Goal: Task Accomplishment & Management: Manage account settings

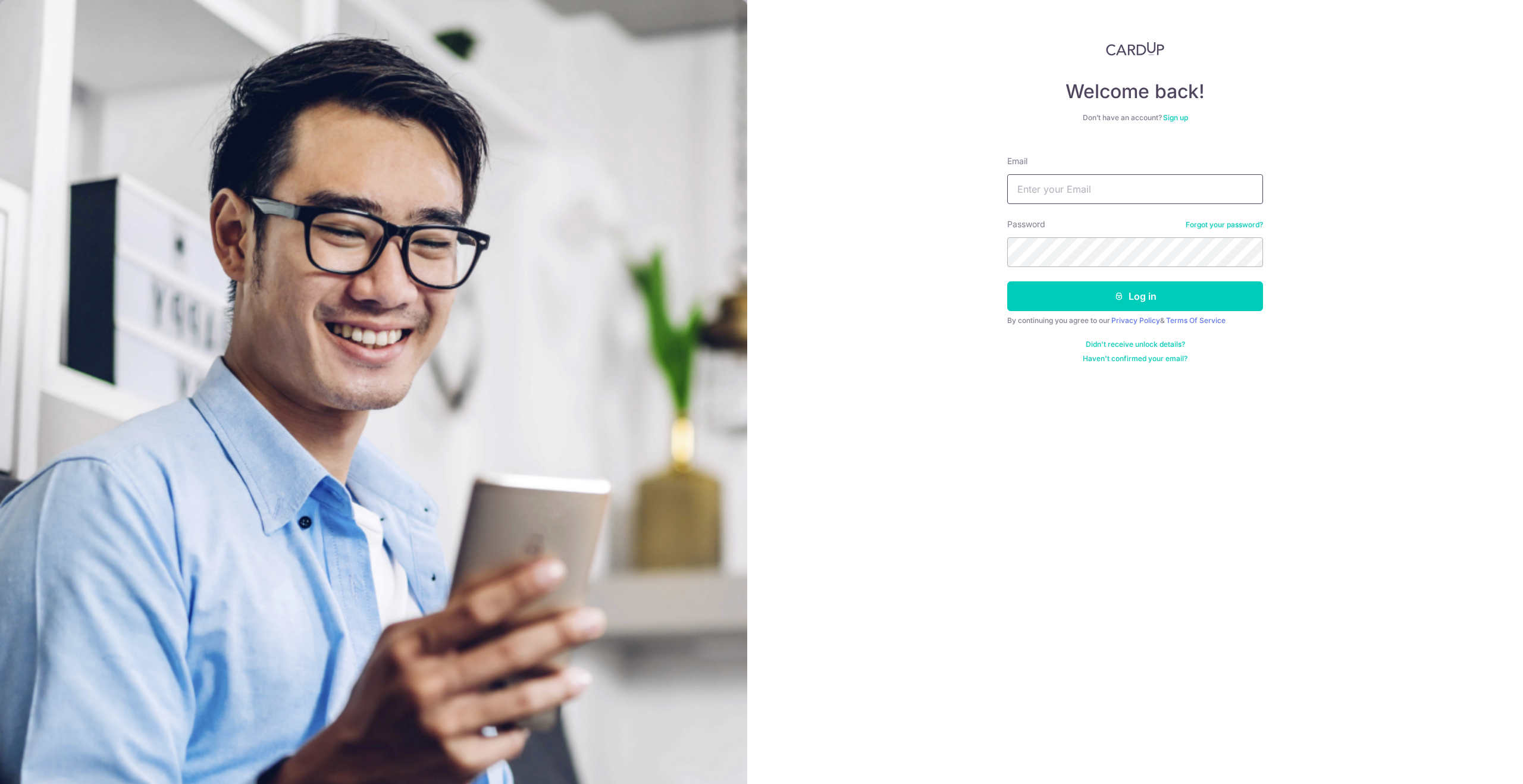
click at [1078, 184] on input "Email" at bounding box center [1135, 189] width 256 height 30
type input "[EMAIL_ADDRESS][DOMAIN_NAME]"
click at [1007, 281] on button "Log in" at bounding box center [1135, 296] width 256 height 30
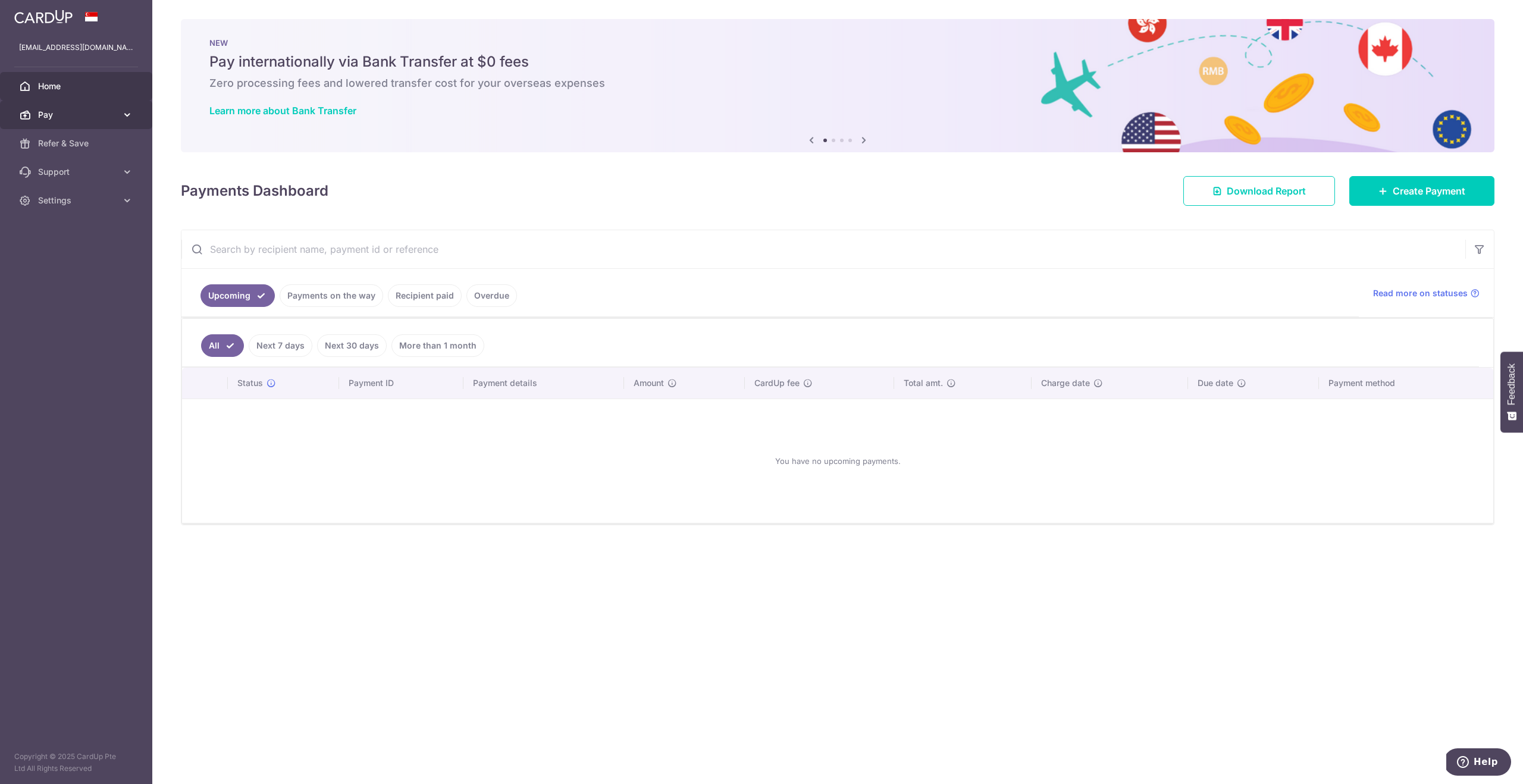
click at [76, 115] on span "Pay" at bounding box center [77, 115] width 78 height 12
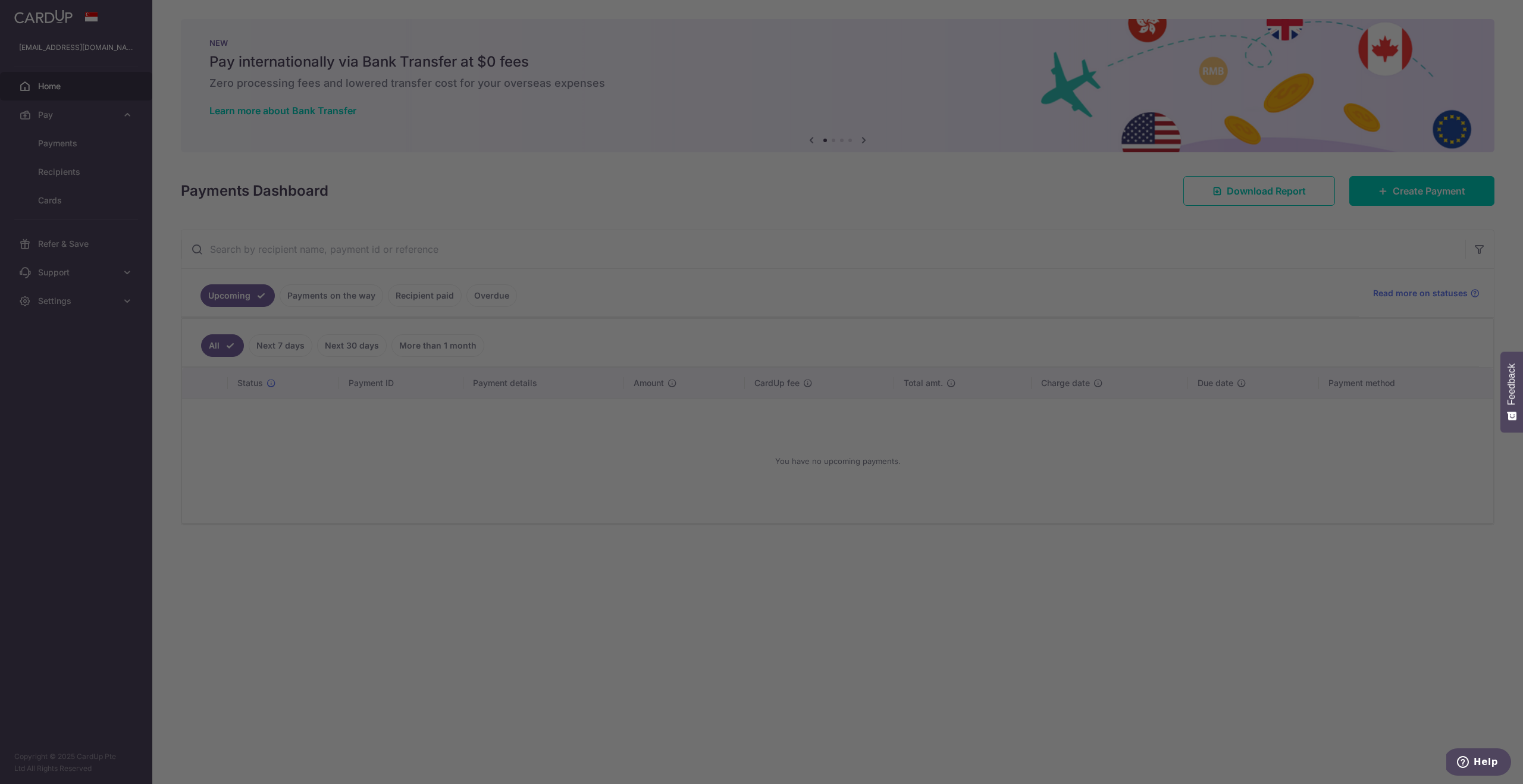
click at [562, 455] on div at bounding box center [769, 395] width 1538 height 791
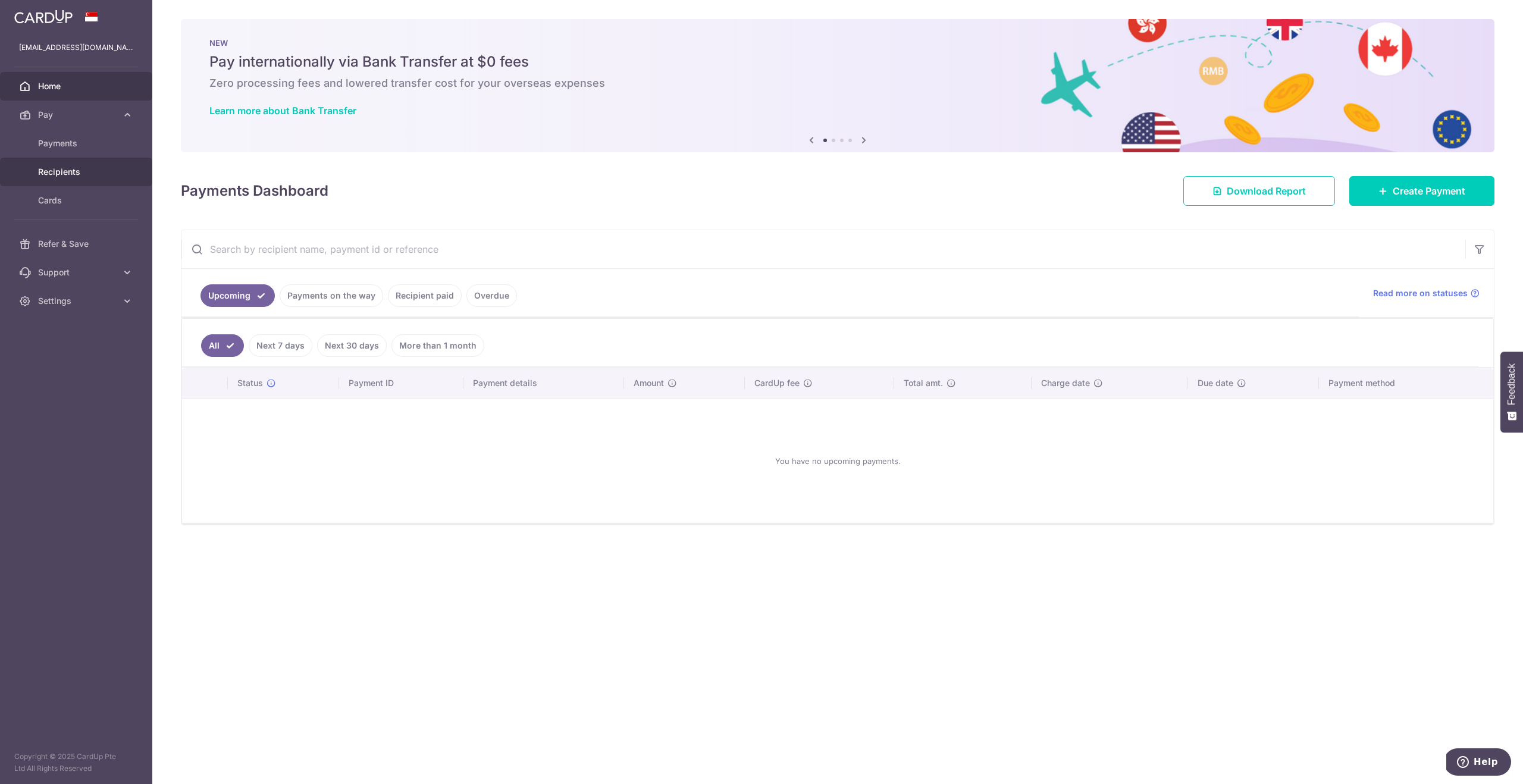
click at [66, 171] on span "Recipients" at bounding box center [77, 171] width 78 height 12
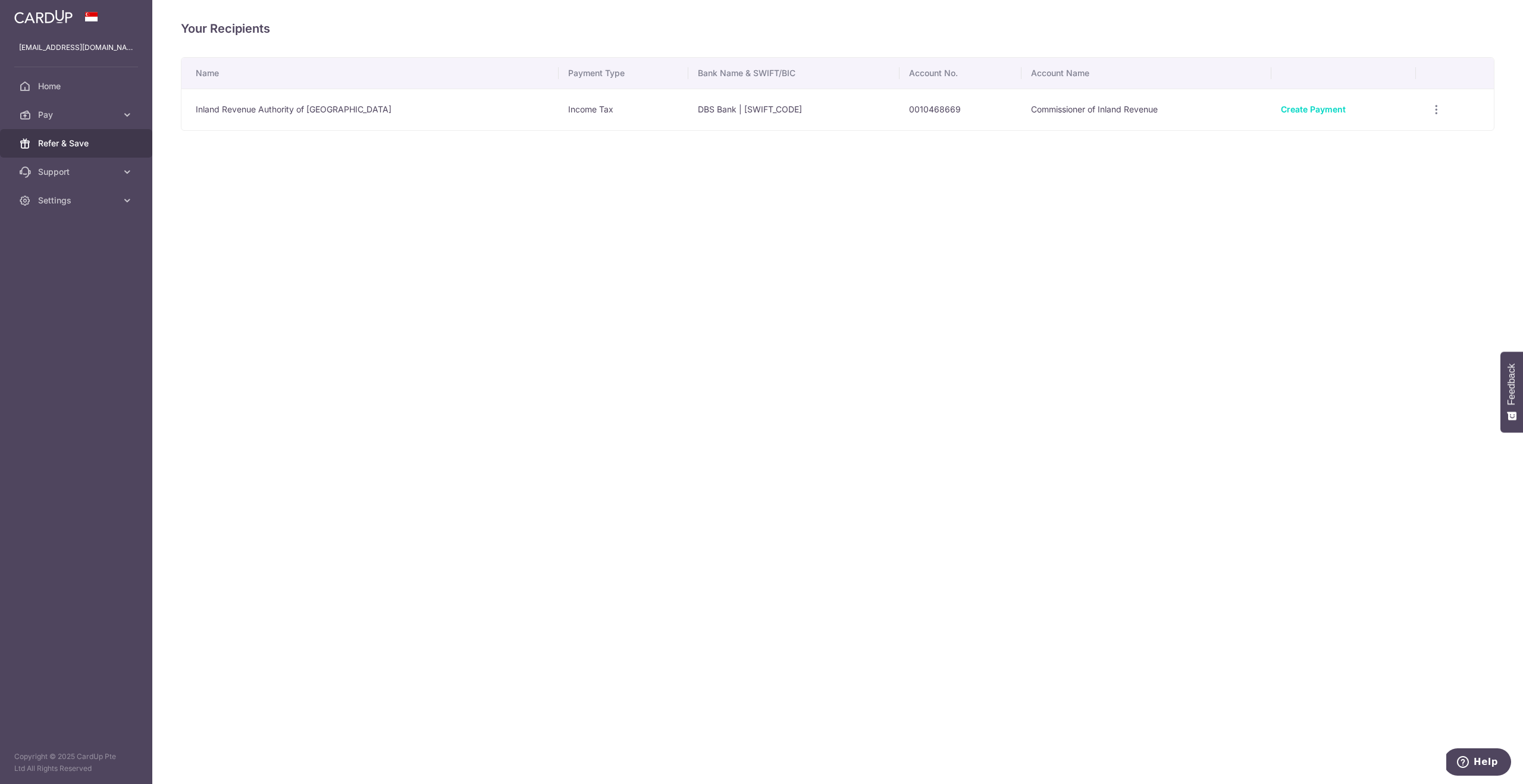
click at [78, 143] on span "Refer & Save" at bounding box center [77, 143] width 78 height 12
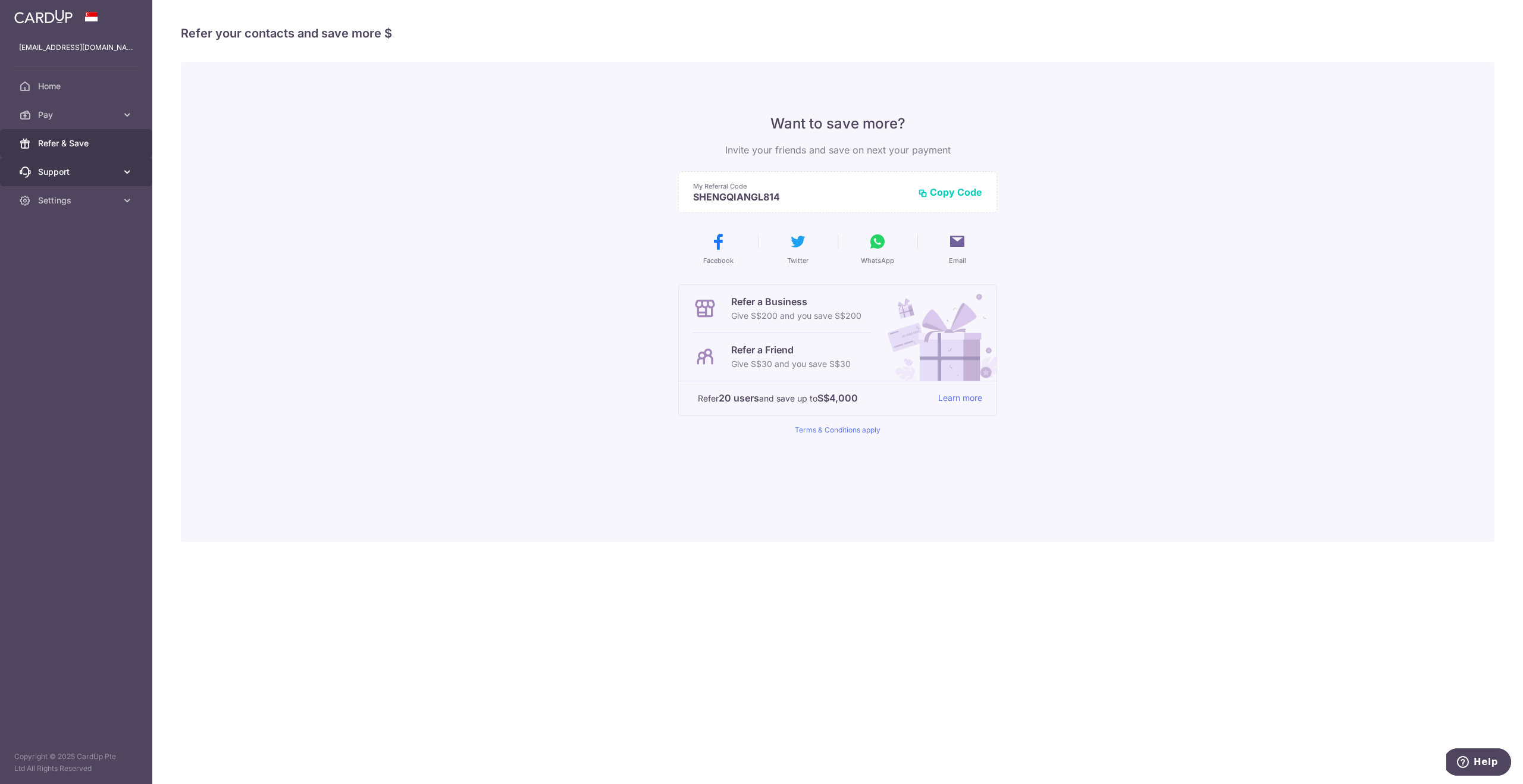
click at [89, 170] on span "Support" at bounding box center [77, 171] width 78 height 12
click at [113, 111] on span "Pay" at bounding box center [77, 115] width 78 height 12
click at [81, 147] on span "Payments" at bounding box center [77, 143] width 78 height 12
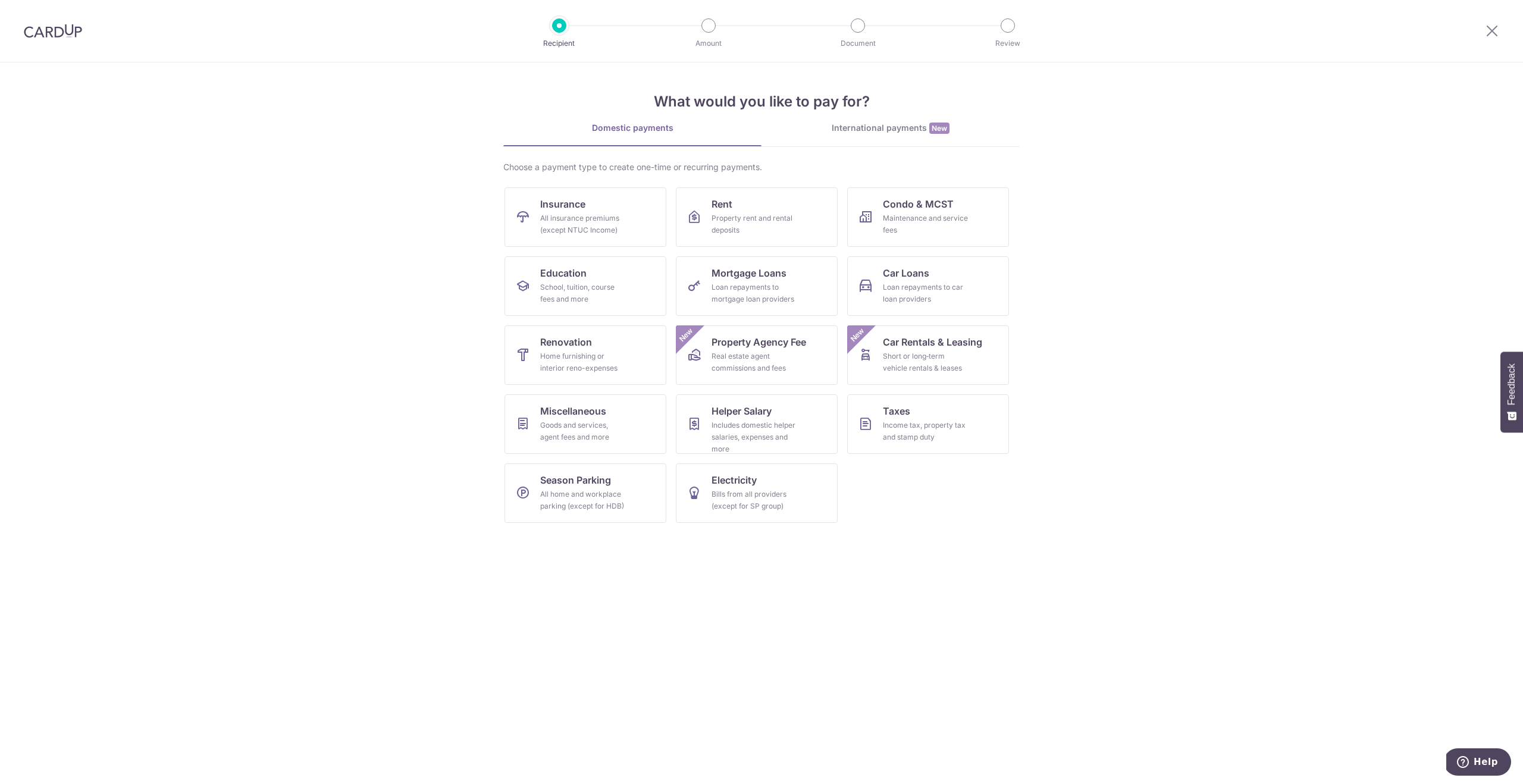
click at [1476, 37] on div at bounding box center [1492, 31] width 62 height 62
click at [1489, 34] on icon at bounding box center [1492, 31] width 14 height 15
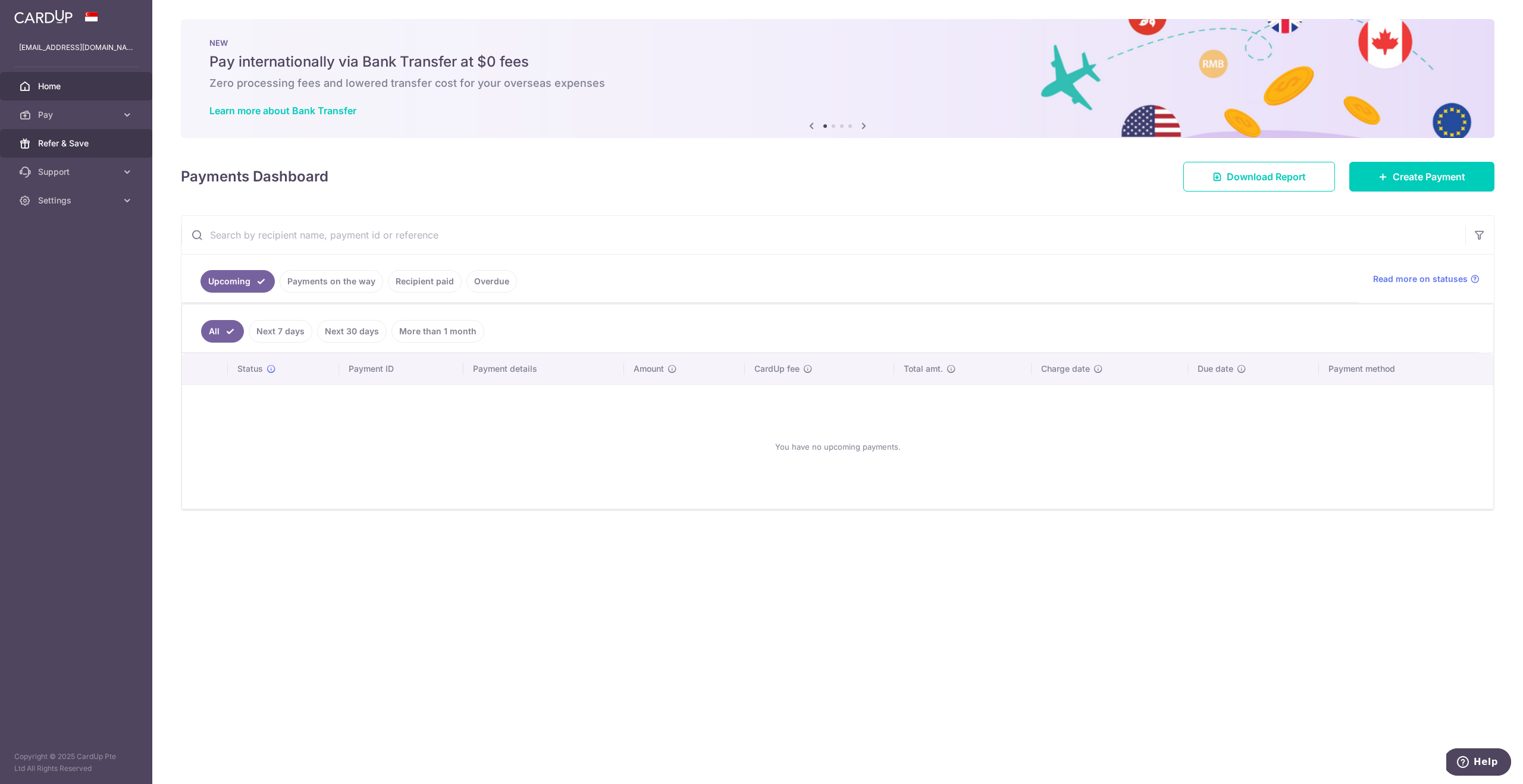
click at [75, 131] on link "Refer & Save" at bounding box center [76, 143] width 152 height 28
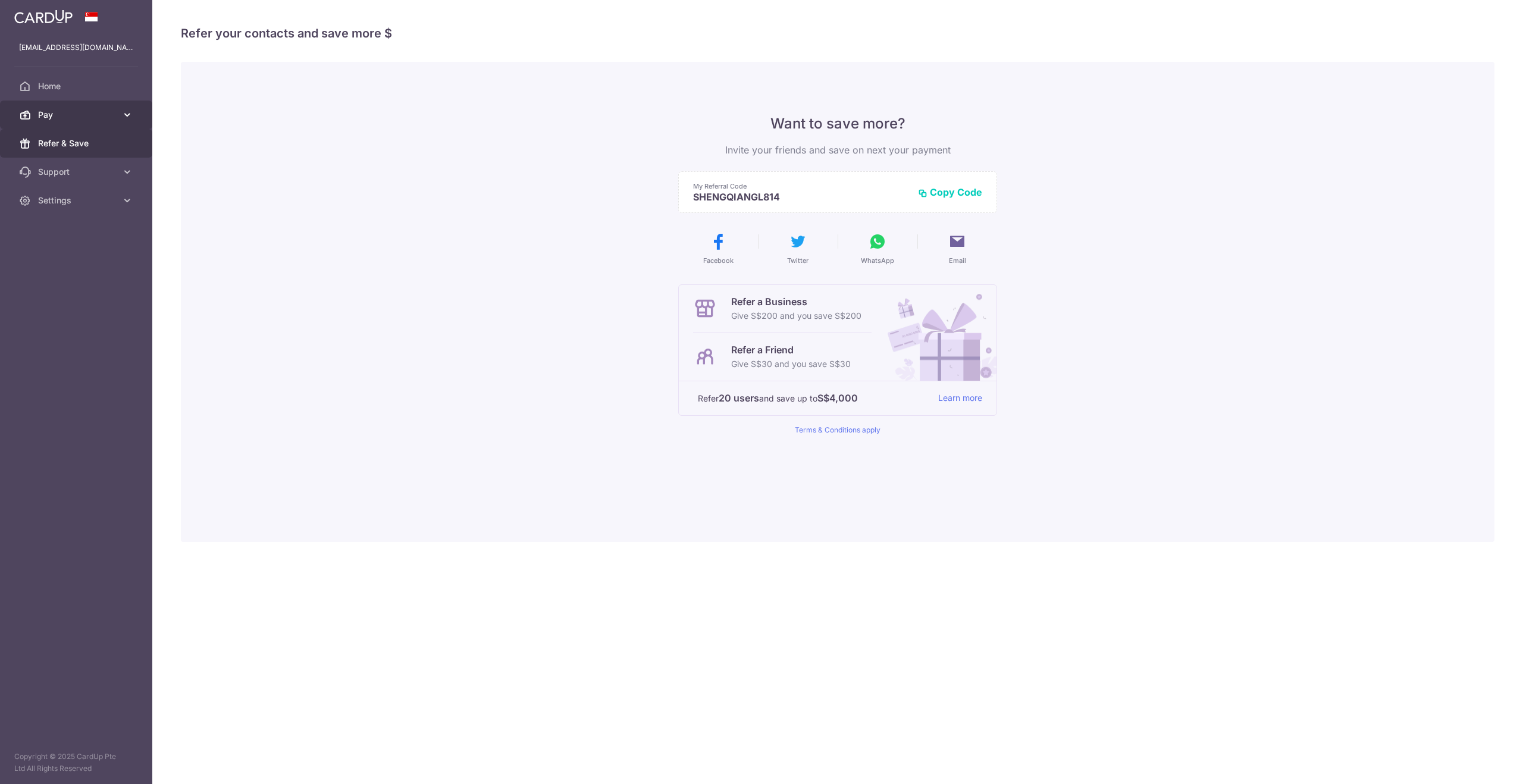
click at [82, 117] on span "Pay" at bounding box center [77, 115] width 78 height 12
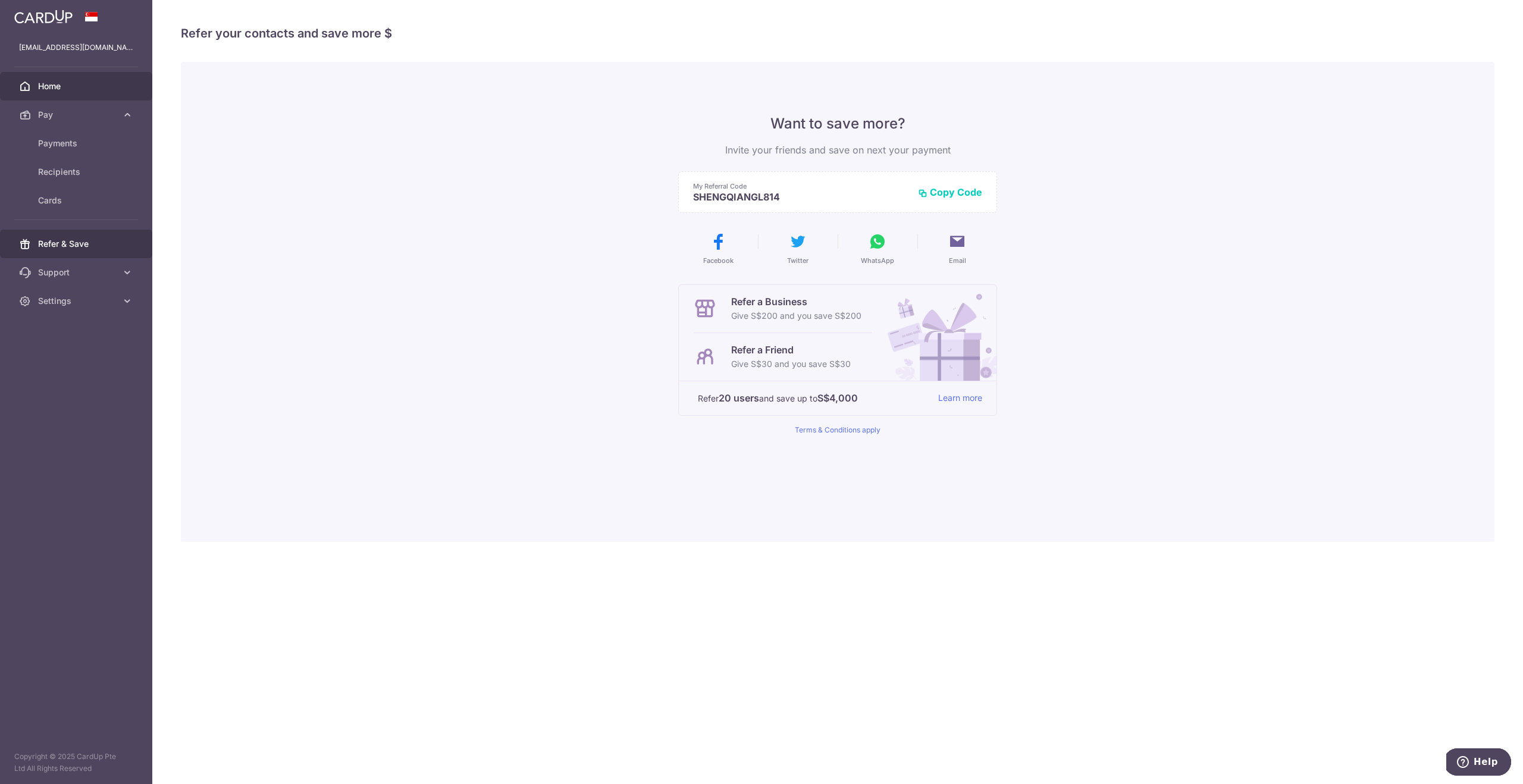
click at [65, 87] on span "Home" at bounding box center [77, 86] width 78 height 12
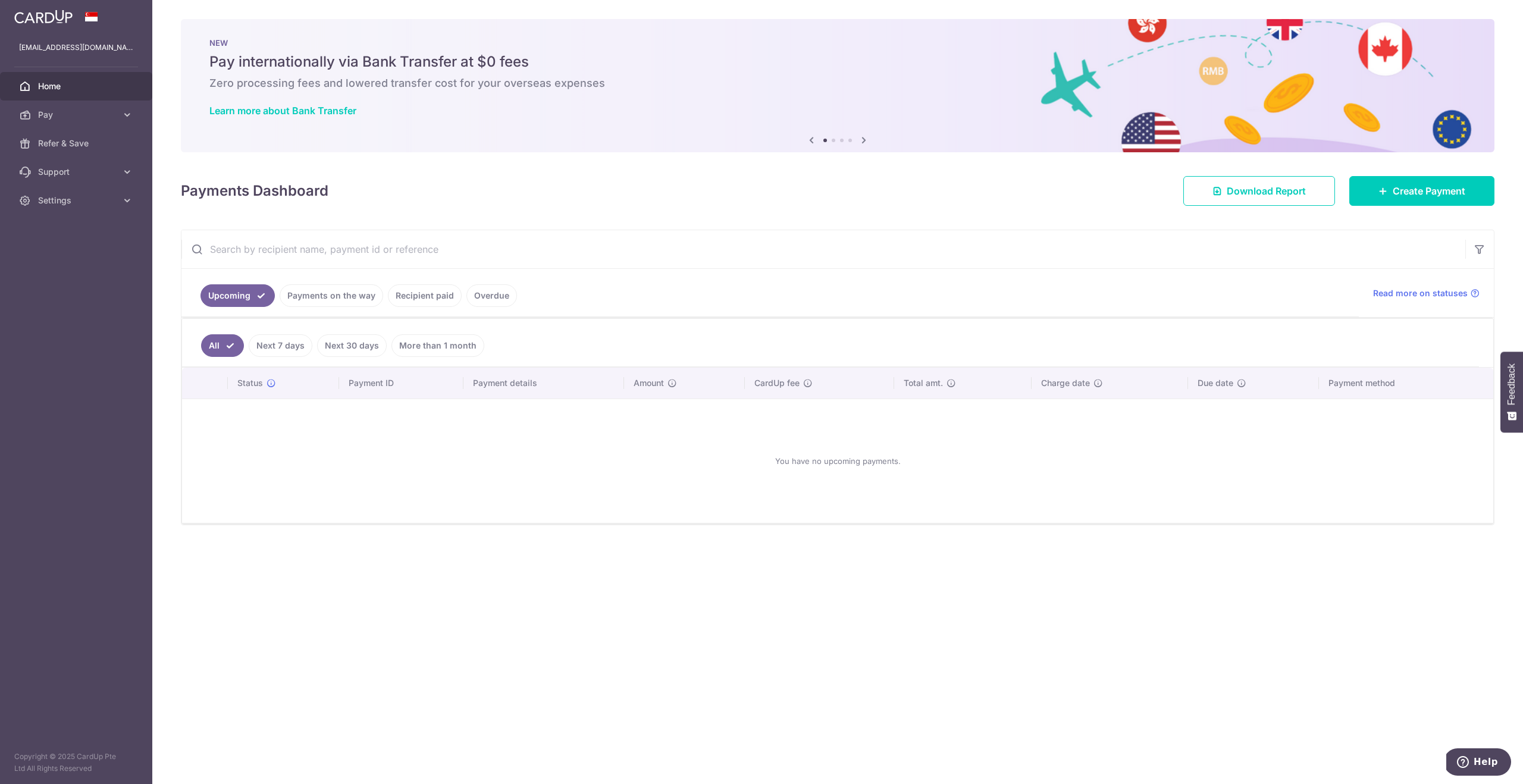
click at [298, 348] on link "Next 7 days" at bounding box center [280, 346] width 63 height 23
click at [341, 303] on link "Payments on the way" at bounding box center [331, 296] width 104 height 23
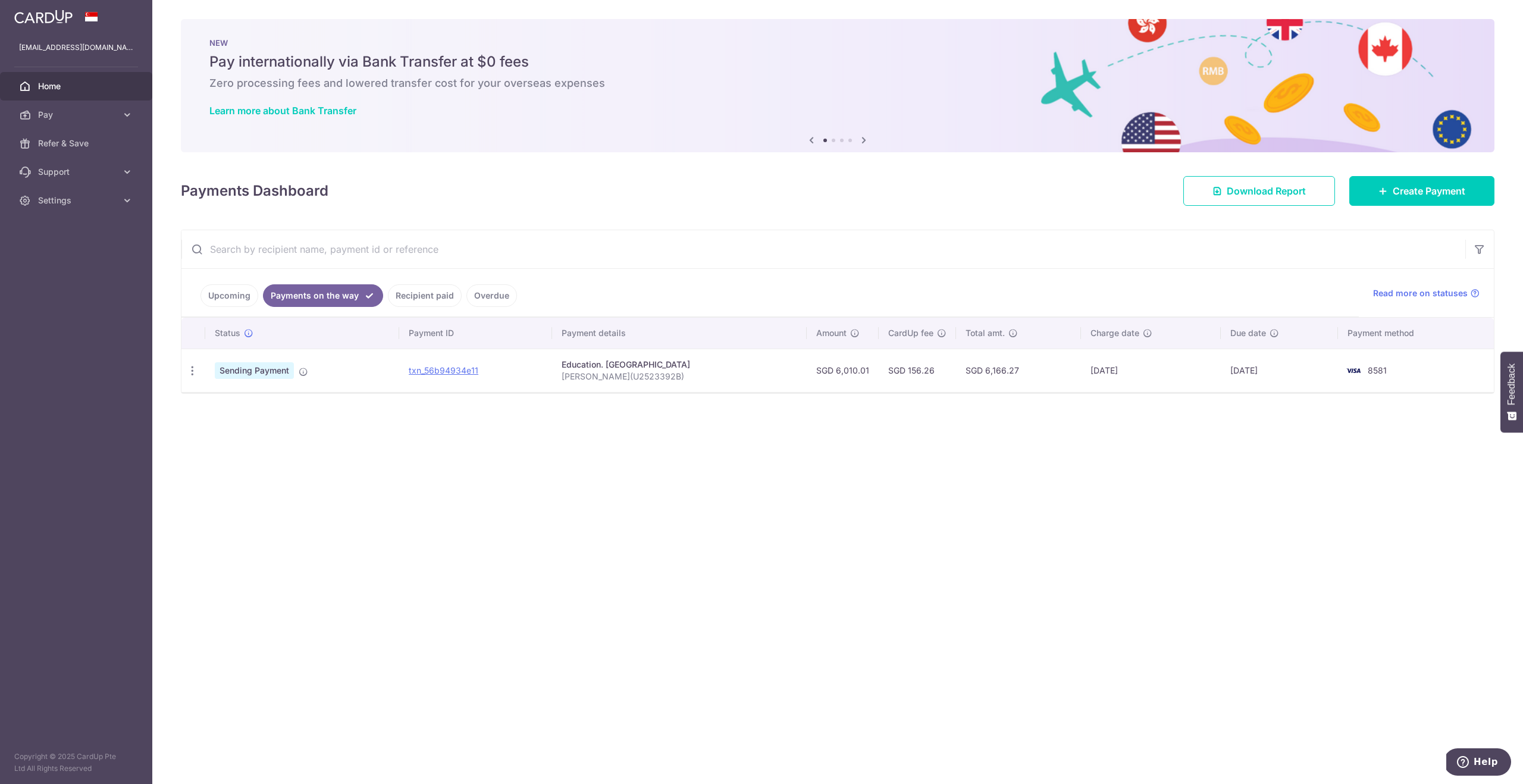
click at [405, 441] on div "× Pause Schedule Pause all future payments in this series Pause just this one p…" at bounding box center [837, 392] width 1371 height 784
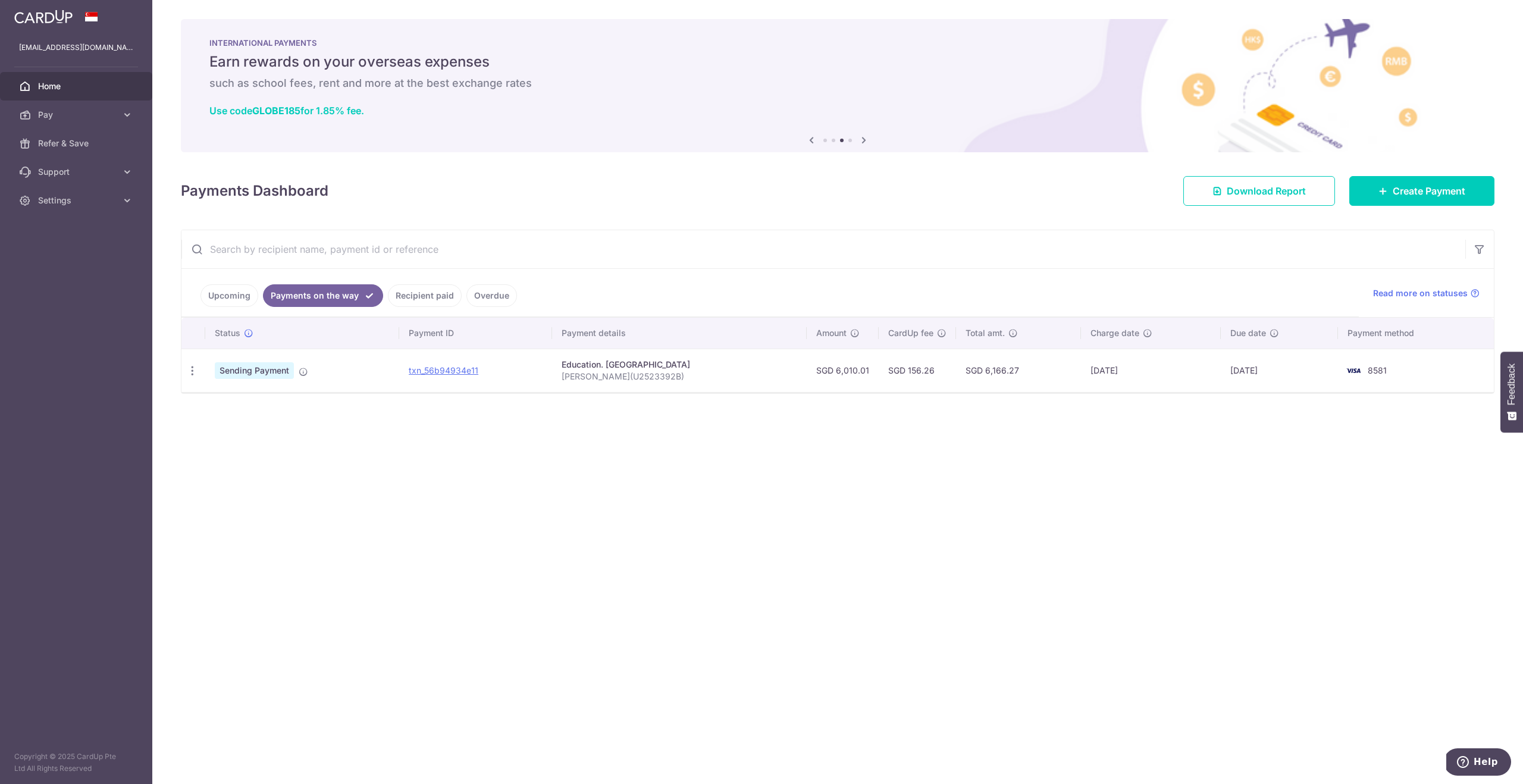
click at [429, 301] on link "Recipient paid" at bounding box center [425, 296] width 74 height 23
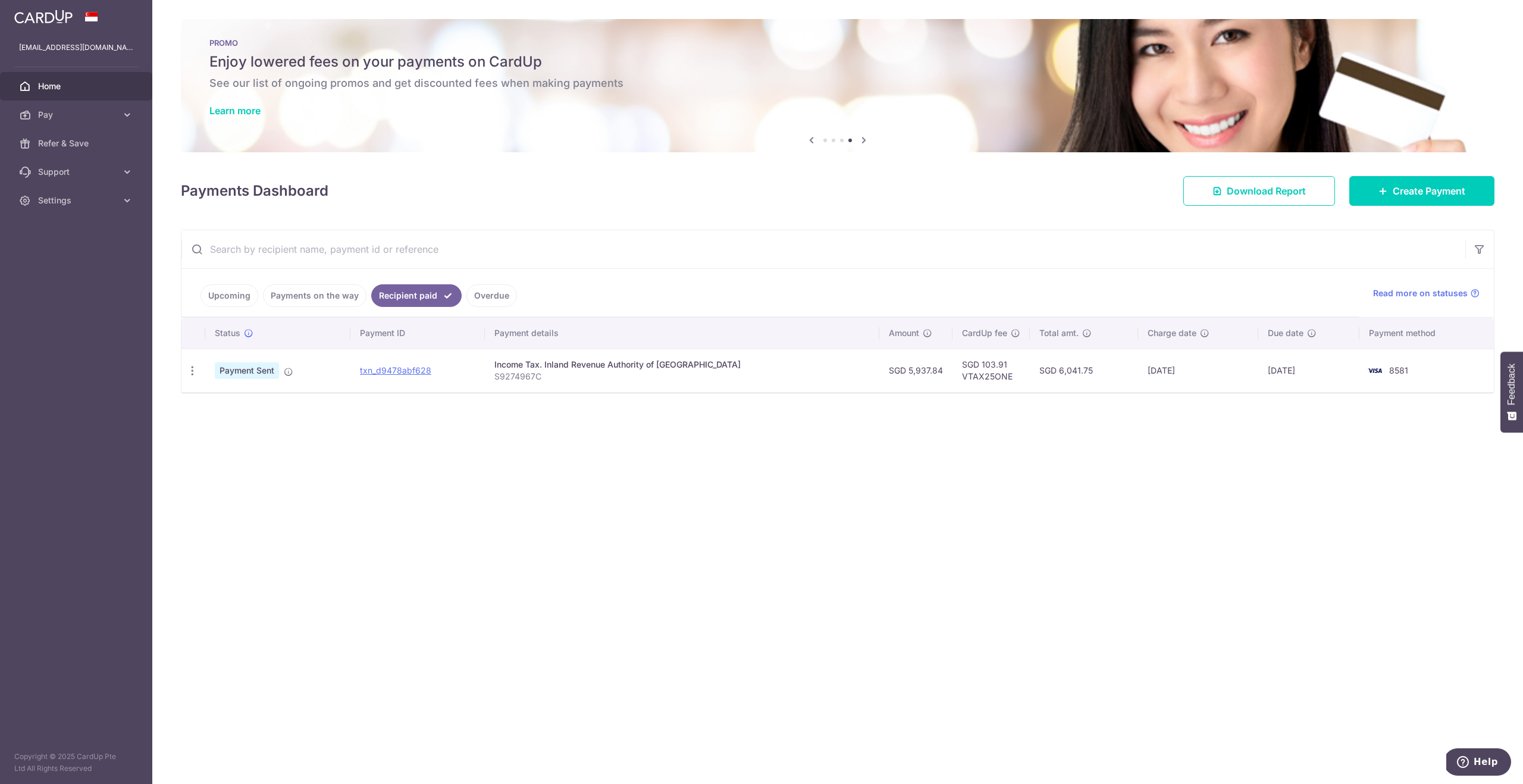
click at [323, 299] on link "Payments on the way" at bounding box center [315, 296] width 104 height 23
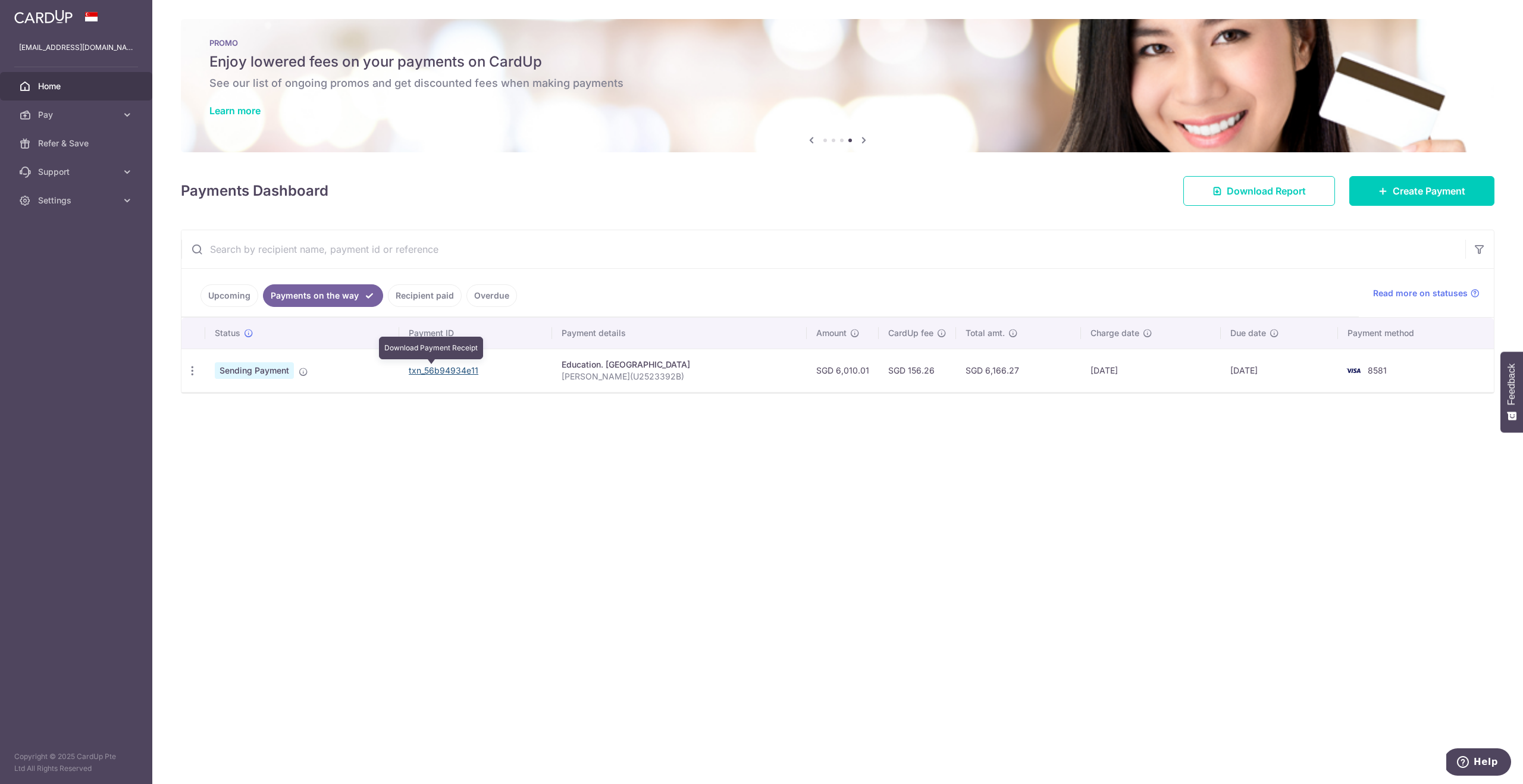
click at [426, 372] on link "txn_56b94934e11" at bounding box center [443, 370] width 70 height 10
